Goal: Task Accomplishment & Management: Use online tool/utility

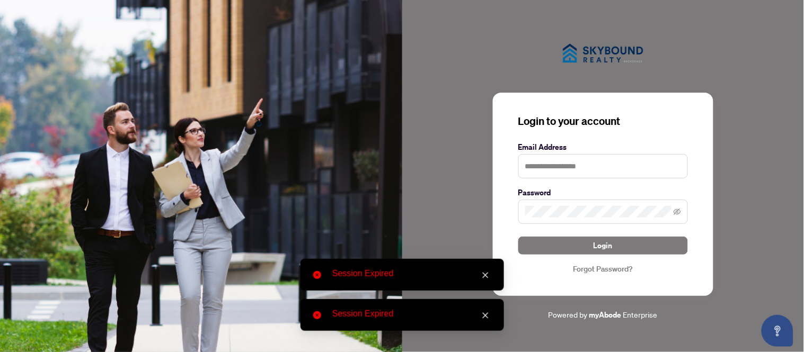
click at [576, 153] on div "Email Address" at bounding box center [603, 159] width 170 height 37
click at [575, 164] on input "text" at bounding box center [603, 166] width 170 height 24
type input "**********"
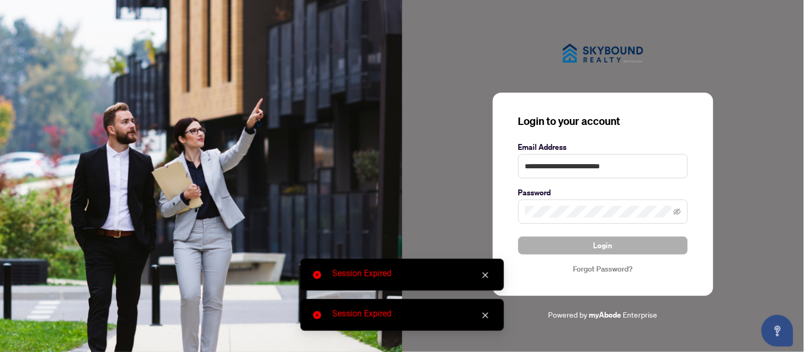
click at [594, 246] on span "Login" at bounding box center [603, 245] width 19 height 17
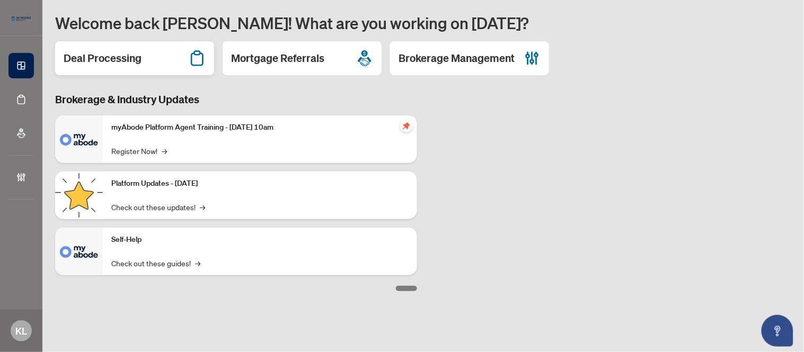
click at [89, 56] on h2 "Deal Processing" at bounding box center [103, 58] width 78 height 15
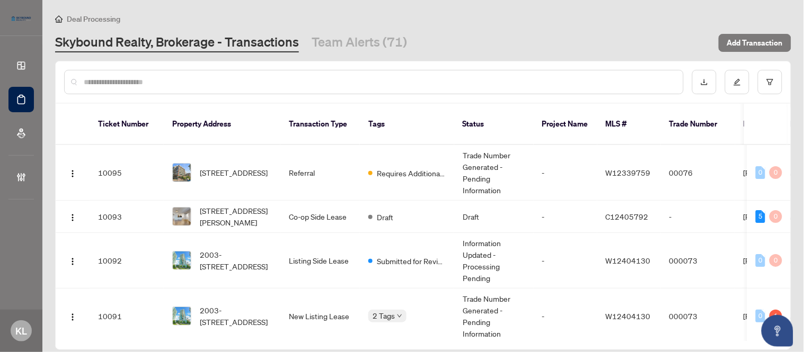
click at [187, 83] on input "text" at bounding box center [379, 82] width 591 height 12
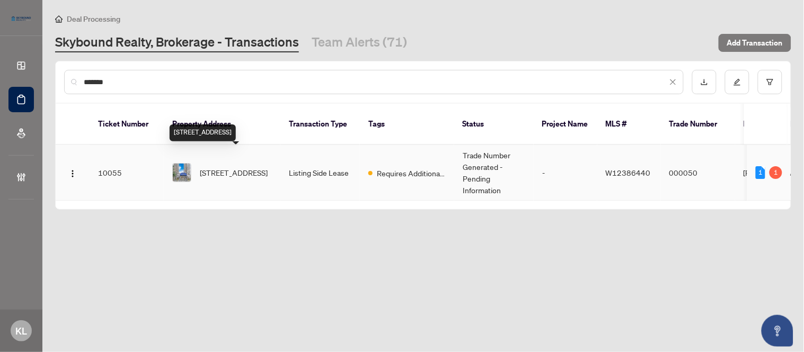
type input "*******"
click at [221, 170] on span "[STREET_ADDRESS]" at bounding box center [234, 173] width 68 height 12
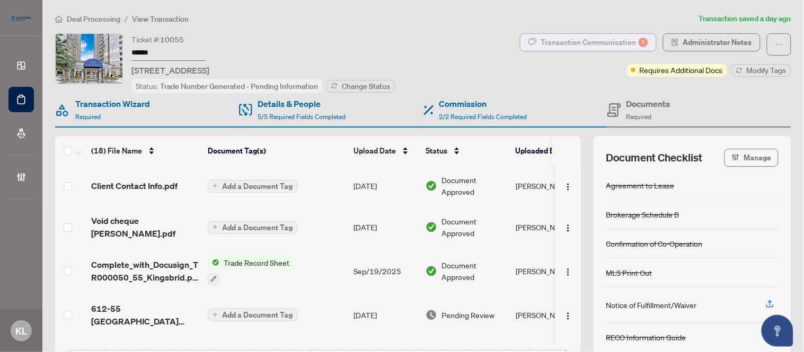
click at [600, 46] on div "Transaction Communication 1" at bounding box center [594, 42] width 107 height 17
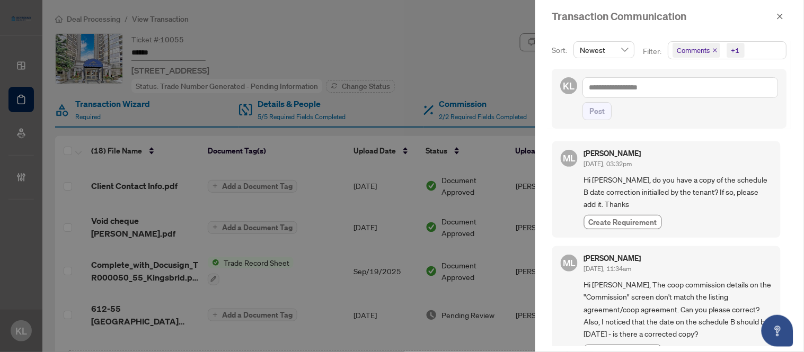
click at [453, 62] on div at bounding box center [402, 176] width 804 height 352
click at [783, 17] on icon "close" at bounding box center [779, 16] width 7 height 7
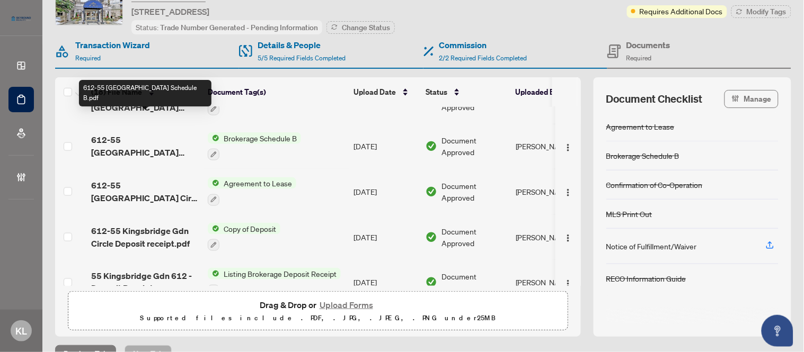
scroll to position [353, 0]
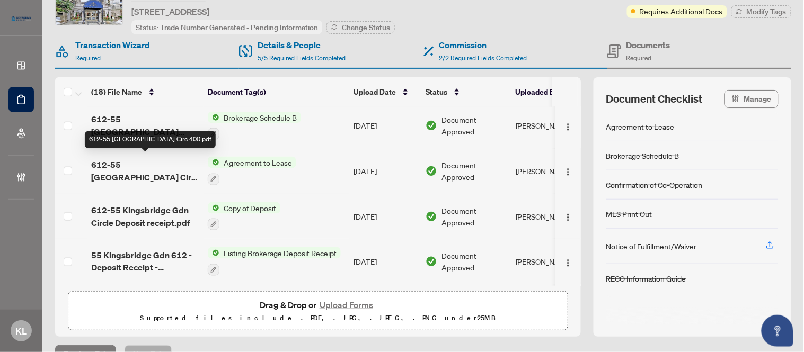
click at [120, 171] on span "612-55 [GEOGRAPHIC_DATA] Circ 400.pdf" at bounding box center [145, 170] width 108 height 25
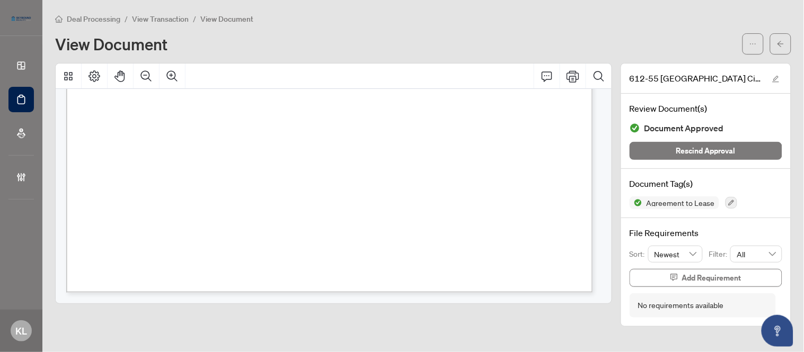
scroll to position [2592, 0]
click at [782, 45] on icon "arrow-left" at bounding box center [780, 43] width 7 height 7
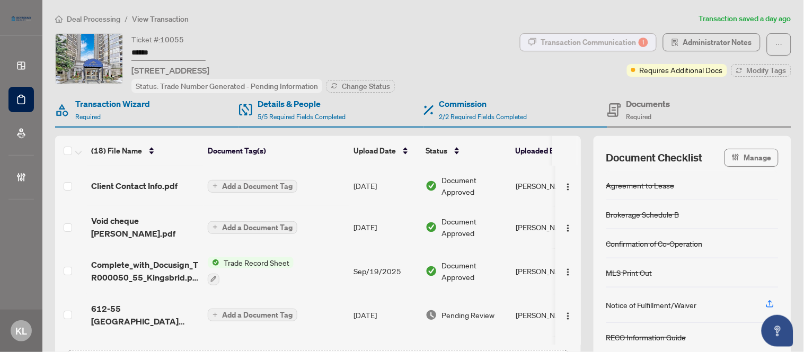
click at [564, 40] on div "Transaction Communication 1" at bounding box center [594, 42] width 107 height 17
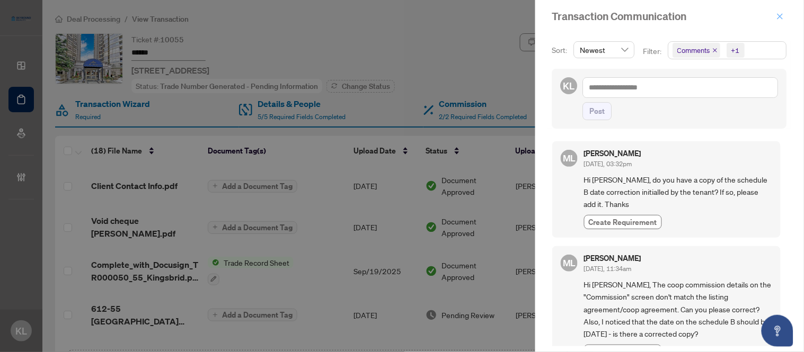
click at [776, 17] on button "button" at bounding box center [780, 16] width 14 height 13
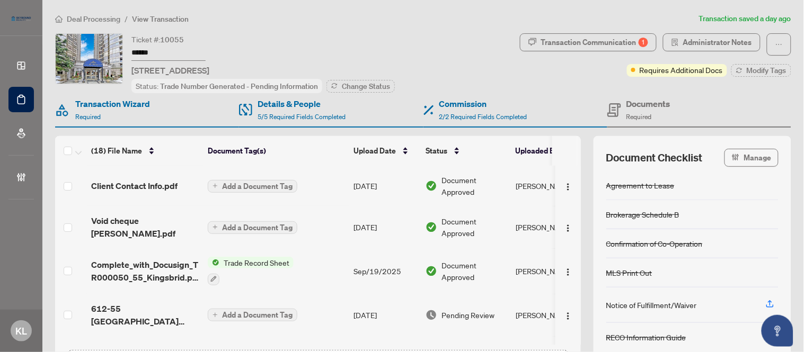
click at [475, 63] on div "Ticket #: 10055 ****** [STREET_ADDRESS] Status: Trade Number Generated - Pendin…" at bounding box center [285, 63] width 461 height 60
click at [734, 162] on button "Manage" at bounding box center [751, 158] width 54 height 18
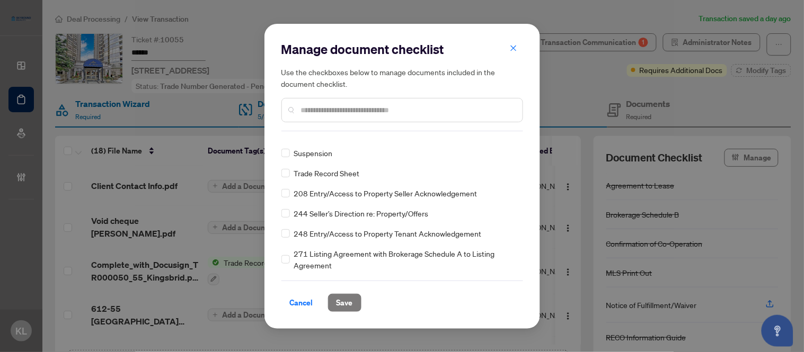
scroll to position [848, 0]
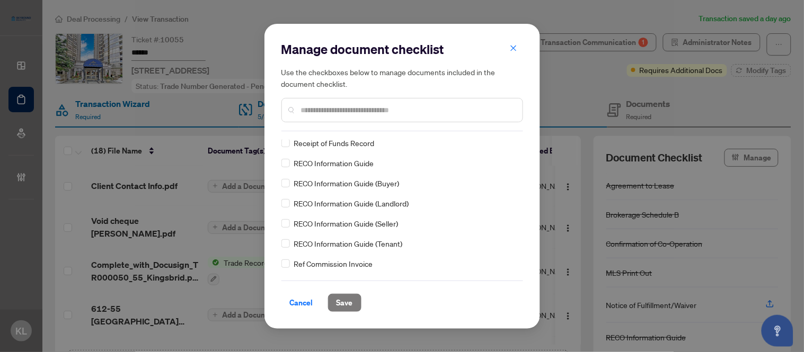
click at [511, 50] on icon "close" at bounding box center [513, 49] width 6 height 6
